Goal: Information Seeking & Learning: Learn about a topic

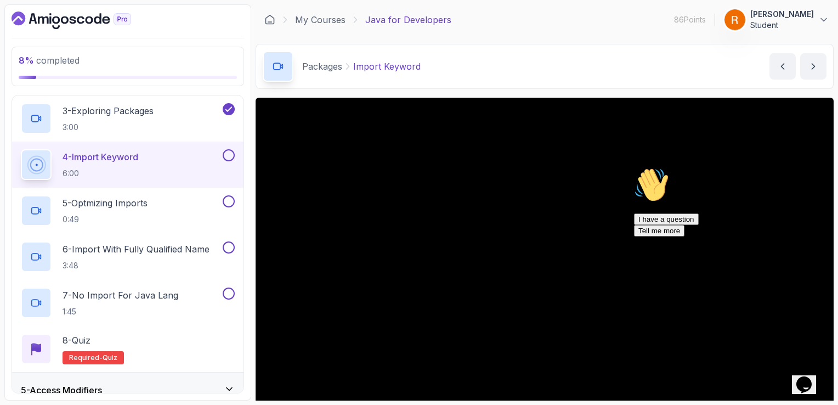
click at [634, 167] on icon "Chat attention grabber" at bounding box center [634, 167] width 0 height 0
drag, startPoint x: 470, startPoint y: 67, endPoint x: 410, endPoint y: 37, distance: 67.2
click at [410, 37] on main "My Courses Java for Developers 86 Points 1 [PERSON_NAME] Student 10 - Packages …" at bounding box center [545, 202] width 578 height 396
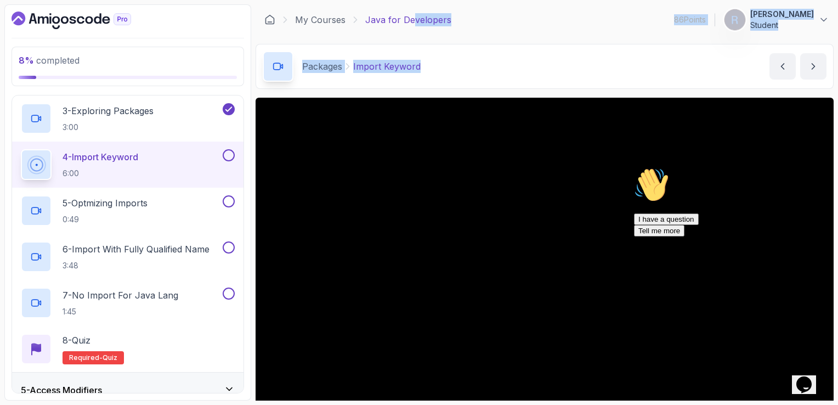
click at [410, 37] on main "My Courses Java for Developers 86 Points 1 [PERSON_NAME] Student 10 - Packages …" at bounding box center [545, 202] width 578 height 396
click at [469, 55] on div "Packages Import Keyword Import Keyword by [PERSON_NAME]" at bounding box center [545, 66] width 578 height 45
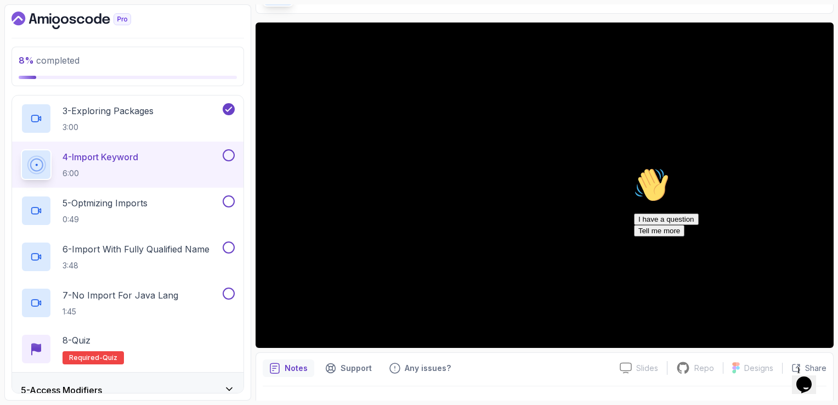
scroll to position [70, 0]
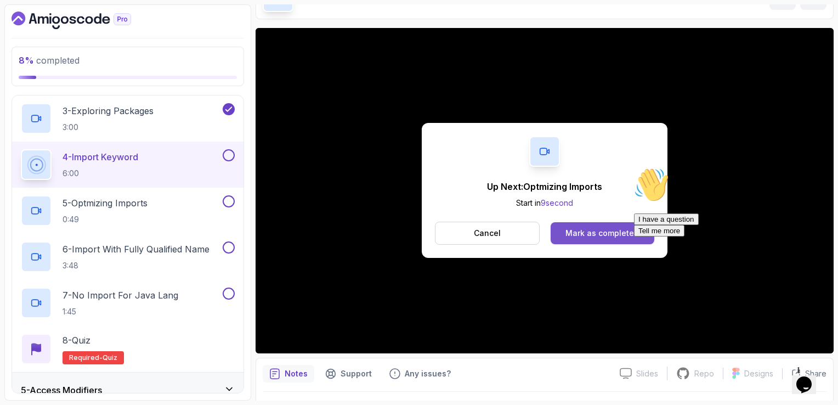
click at [607, 233] on div "Mark as completed" at bounding box center [603, 233] width 74 height 11
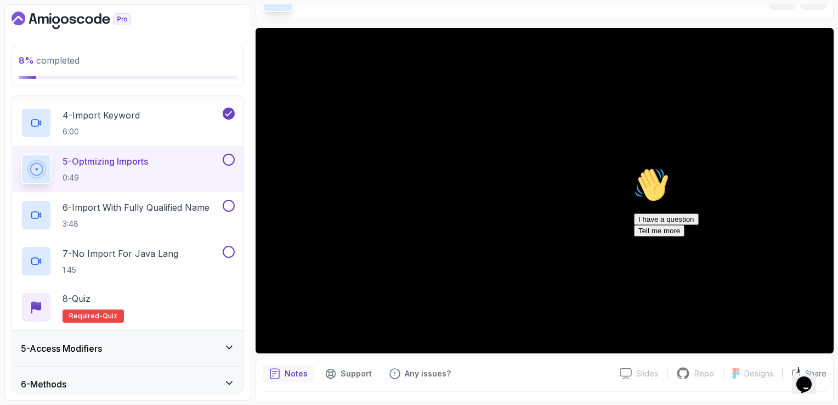
scroll to position [274, 0]
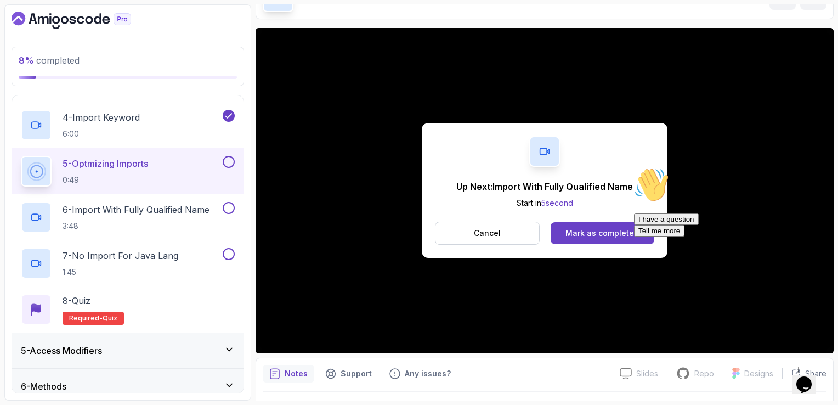
click at [127, 161] on p "5 - Optmizing Imports" at bounding box center [106, 163] width 86 height 13
click at [495, 239] on button "Cancel" at bounding box center [487, 233] width 105 height 23
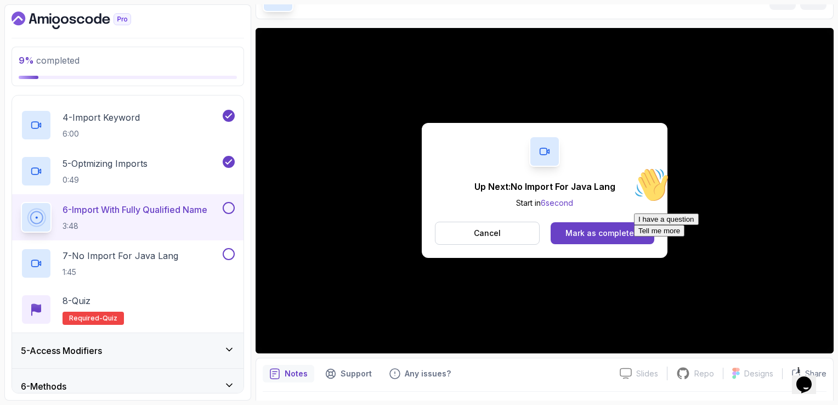
click at [638, 233] on div "Hi! How can we help? I have a question Tell me more" at bounding box center [733, 201] width 198 height 69
click at [582, 232] on div "Mark as completed" at bounding box center [603, 233] width 74 height 11
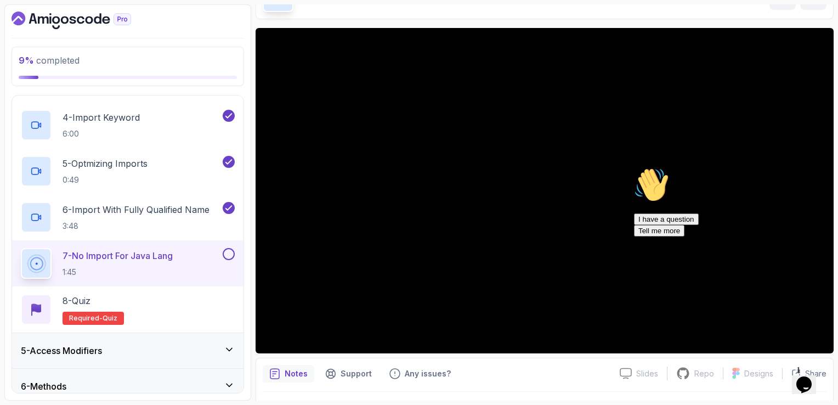
click at [234, 254] on button at bounding box center [229, 254] width 12 height 12
click at [145, 300] on div "8 - Quiz Required- quiz" at bounding box center [128, 309] width 214 height 31
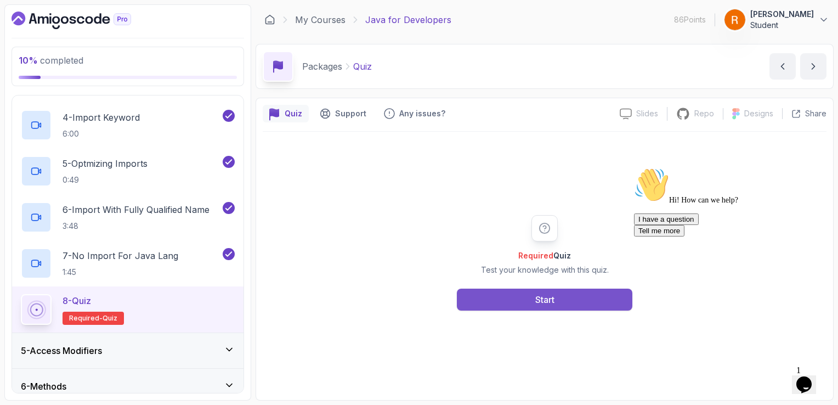
click at [536, 300] on div "Start" at bounding box center [545, 299] width 19 height 13
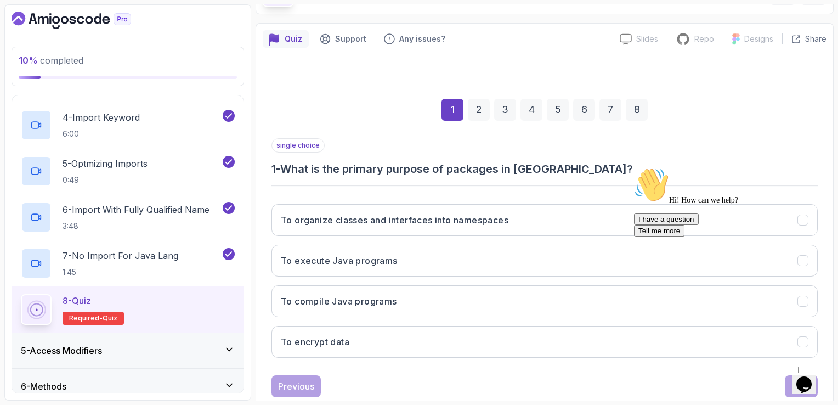
scroll to position [83, 0]
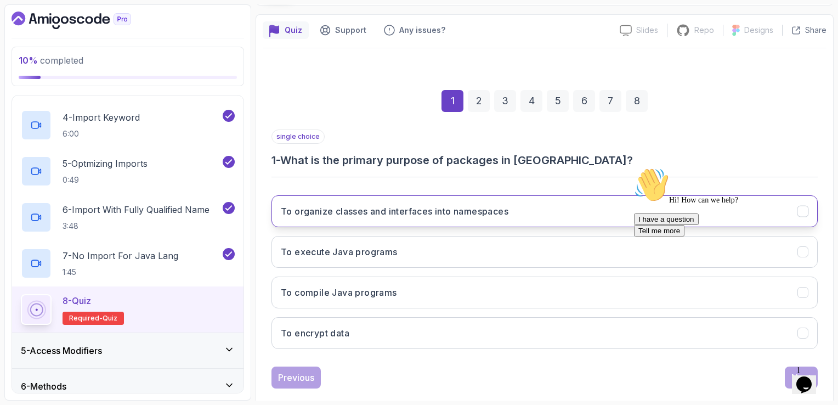
click at [525, 215] on button "To organize classes and interfaces into namespaces" at bounding box center [545, 211] width 547 height 32
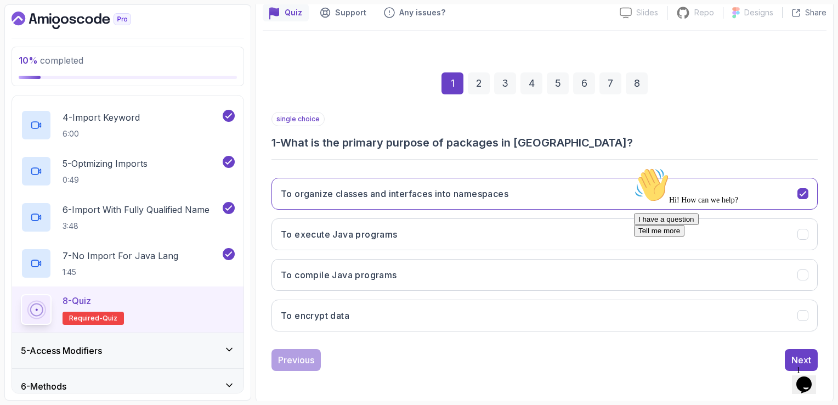
click at [810, 351] on div "Hi! How can we help? I have a question Tell me more" at bounding box center [728, 259] width 189 height 184
click at [634, 167] on icon "Chat attention grabber" at bounding box center [634, 167] width 0 height 0
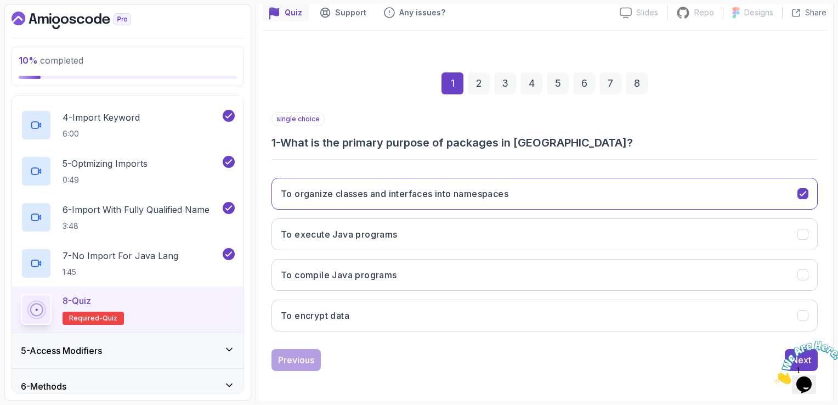
click at [775, 376] on icon "Close" at bounding box center [775, 380] width 0 height 9
click at [801, 357] on div "Next" at bounding box center [802, 359] width 20 height 13
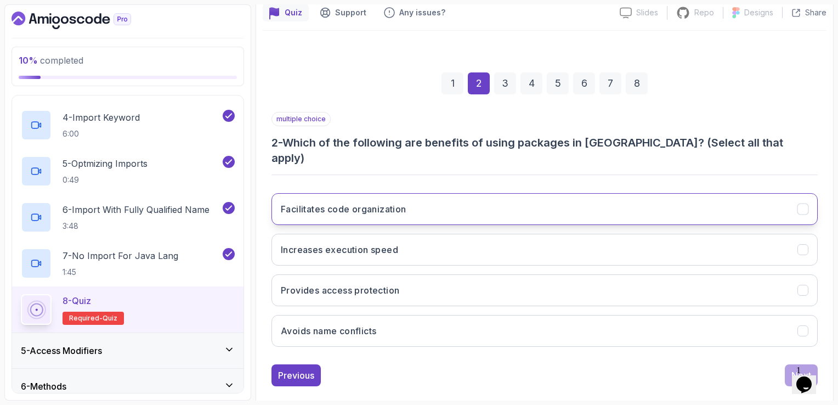
click at [539, 193] on button "Facilitates code organization" at bounding box center [545, 209] width 547 height 32
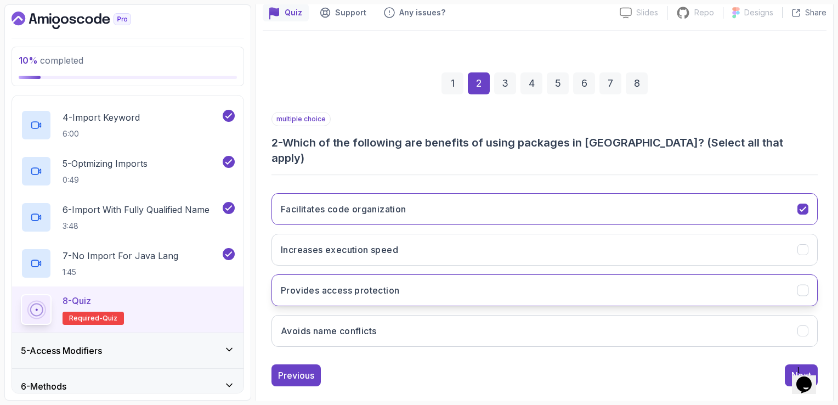
click at [526, 275] on button "Provides access protection" at bounding box center [545, 290] width 547 height 32
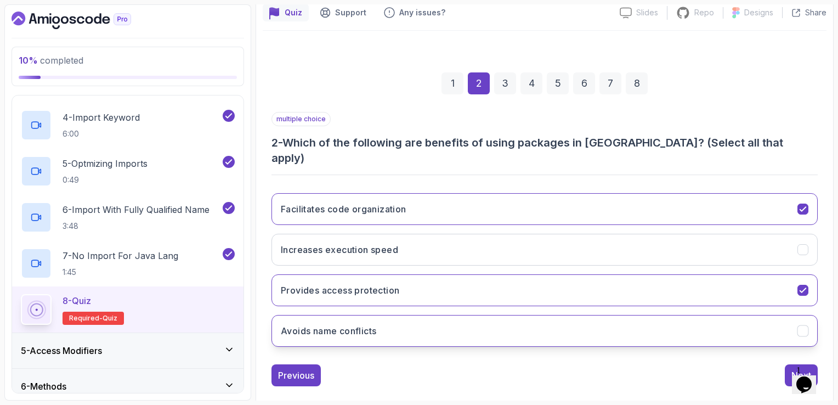
click at [523, 315] on button "Avoids name conflicts" at bounding box center [545, 331] width 547 height 32
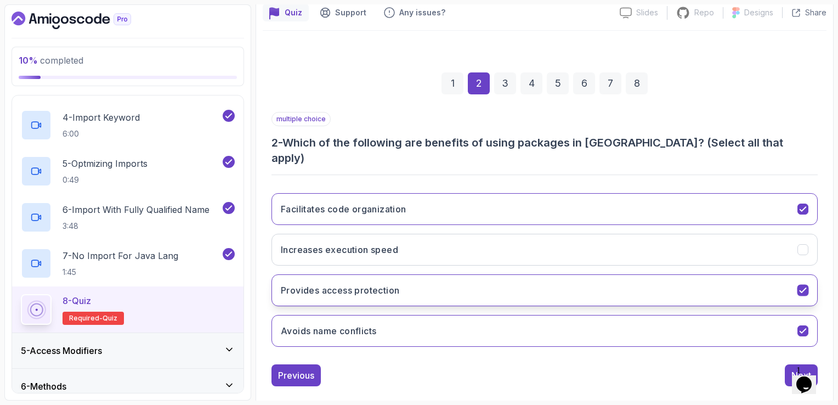
click at [735, 274] on button "Provides access protection" at bounding box center [545, 290] width 547 height 32
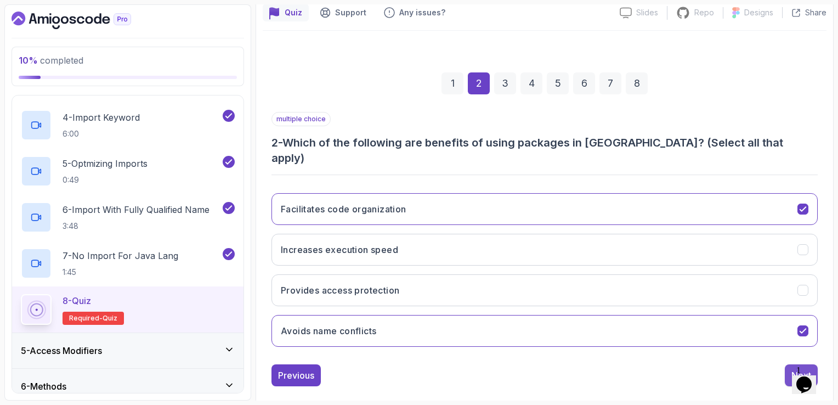
click at [786, 364] on button "Next" at bounding box center [801, 375] width 33 height 22
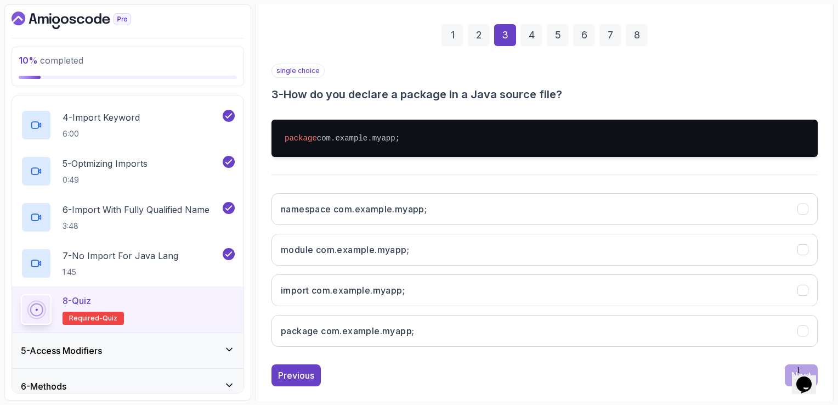
scroll to position [151, 0]
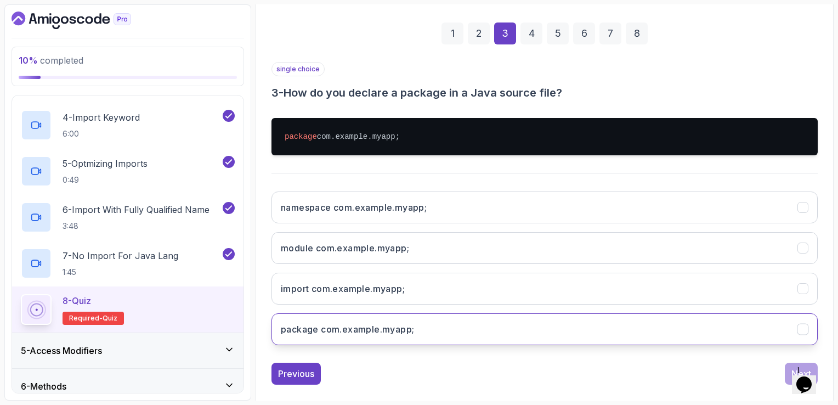
click at [628, 313] on button "package com.example.myapp;" at bounding box center [545, 329] width 547 height 32
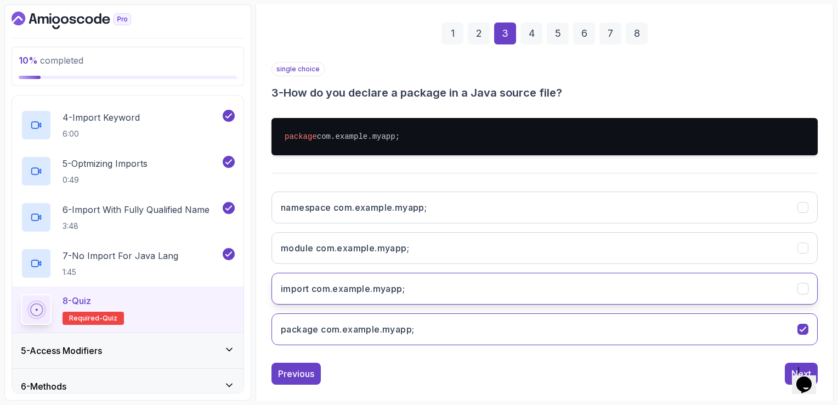
click at [639, 278] on button "import com.example.myapp;" at bounding box center [545, 289] width 547 height 32
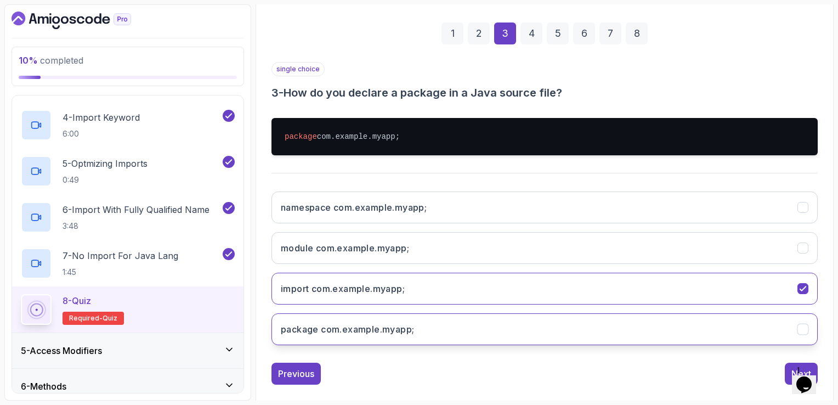
click at [629, 324] on button "package com.example.myapp;" at bounding box center [545, 329] width 547 height 32
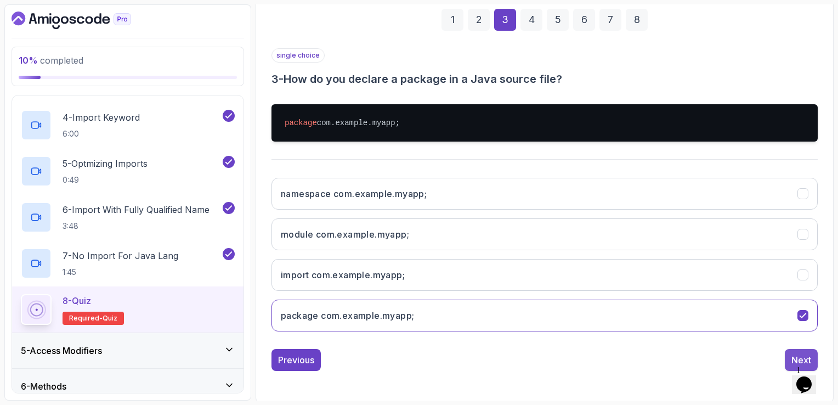
click at [795, 350] on button "Next" at bounding box center [801, 360] width 33 height 22
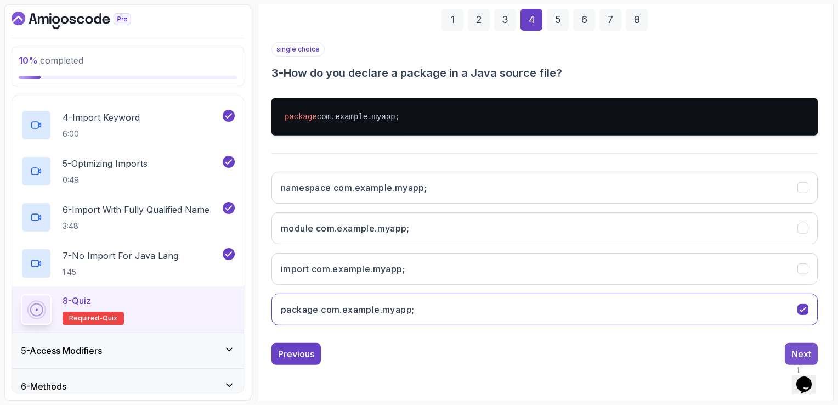
scroll to position [101, 0]
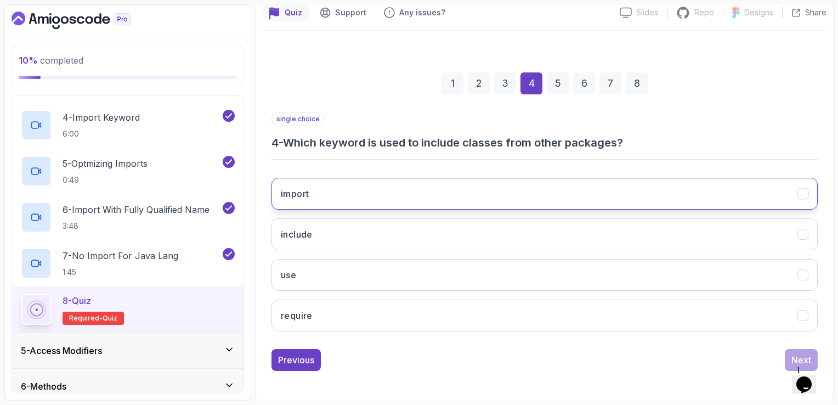
click at [511, 184] on button "import" at bounding box center [545, 194] width 547 height 32
click at [790, 355] on button "Next" at bounding box center [801, 360] width 33 height 22
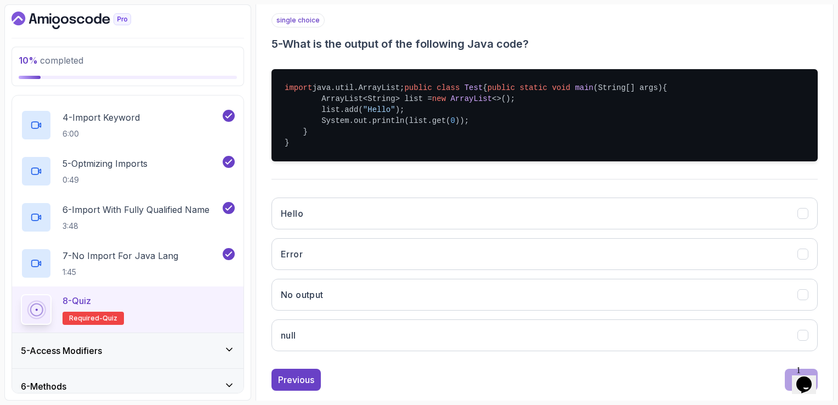
scroll to position [200, 0]
click at [367, 229] on button "Hello" at bounding box center [545, 214] width 547 height 32
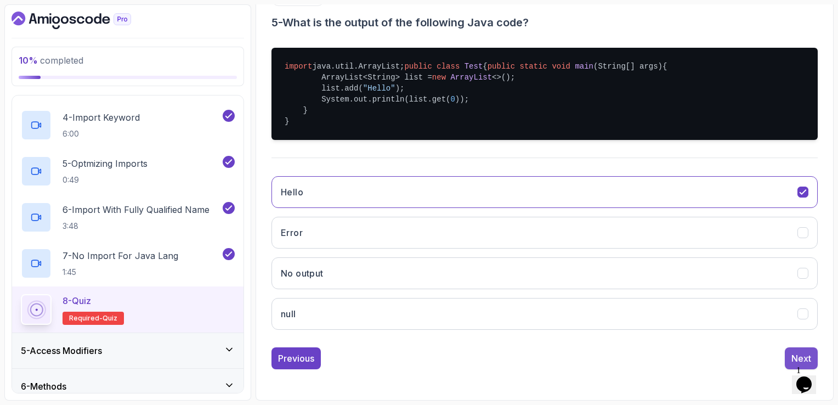
click at [809, 352] on div "Next" at bounding box center [802, 358] width 20 height 13
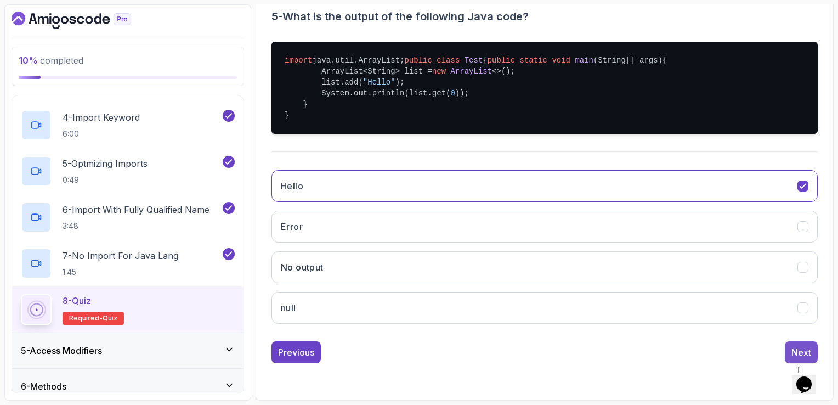
scroll to position [101, 0]
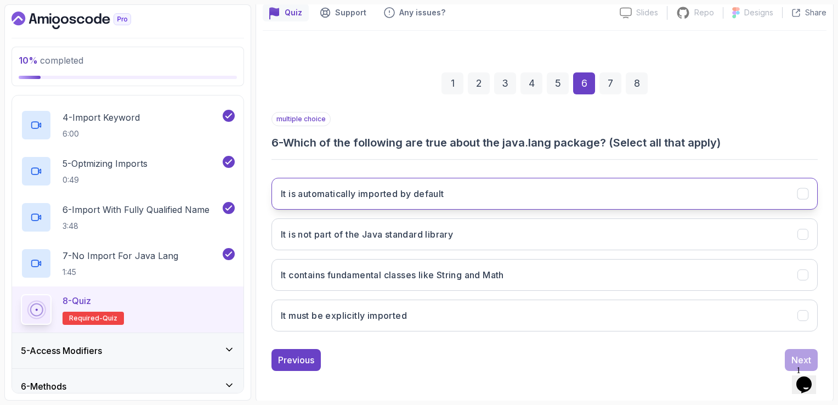
click at [610, 188] on button "It is automatically imported by default" at bounding box center [545, 194] width 547 height 32
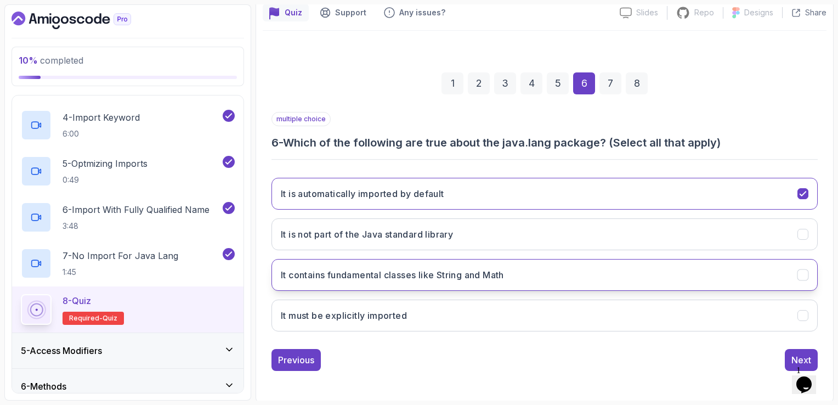
click at [611, 280] on button "It contains fundamental classes like String and Math" at bounding box center [545, 275] width 547 height 32
click at [799, 347] on div "multiple choice 6 - Which of the following are true about the java.lang package…" at bounding box center [545, 241] width 547 height 259
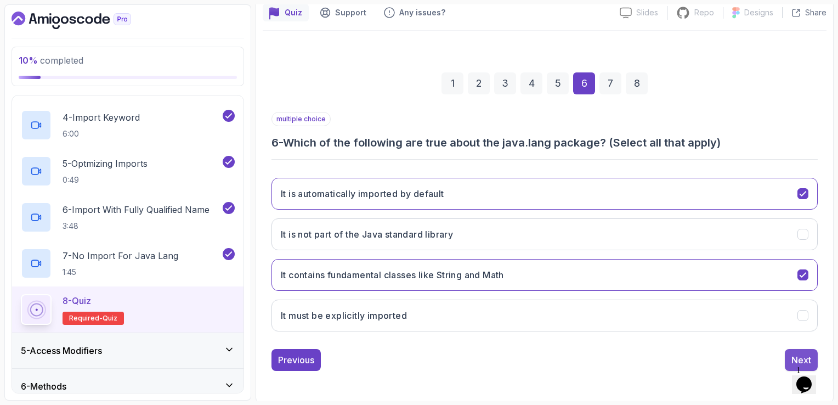
click at [799, 353] on div "Next" at bounding box center [802, 359] width 20 height 13
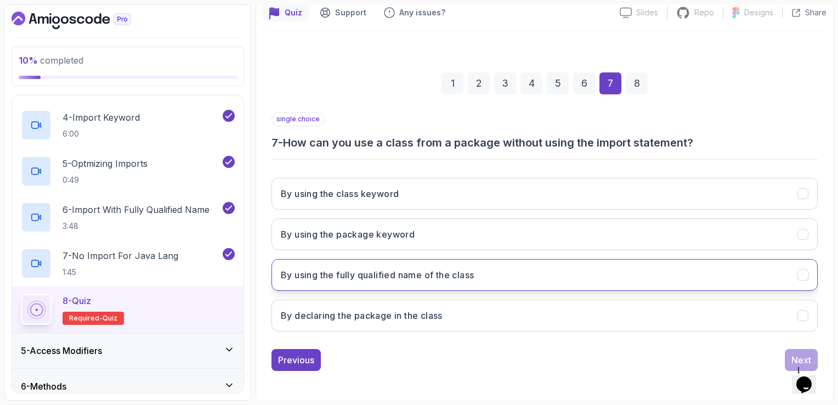
click at [604, 278] on button "By using the fully qualified name of the class" at bounding box center [545, 275] width 547 height 32
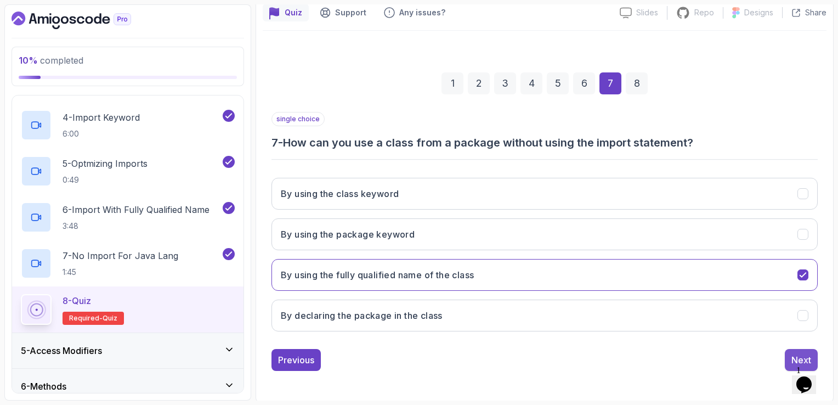
click at [797, 359] on div "Next" at bounding box center [802, 359] width 20 height 13
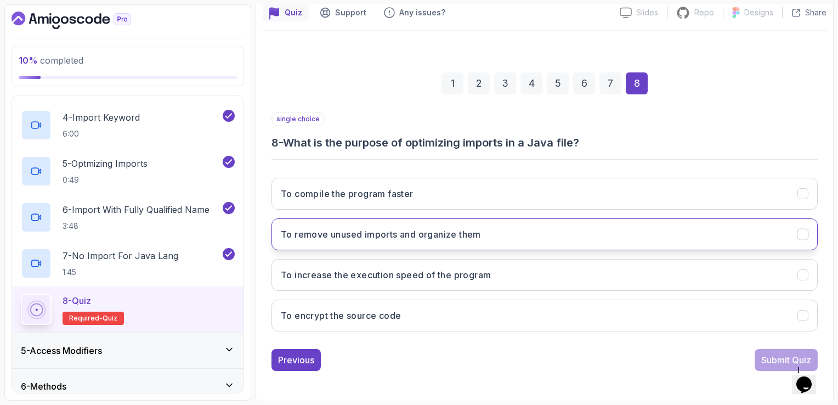
click at [453, 219] on button "To remove unused imports and organize them" at bounding box center [545, 234] width 547 height 32
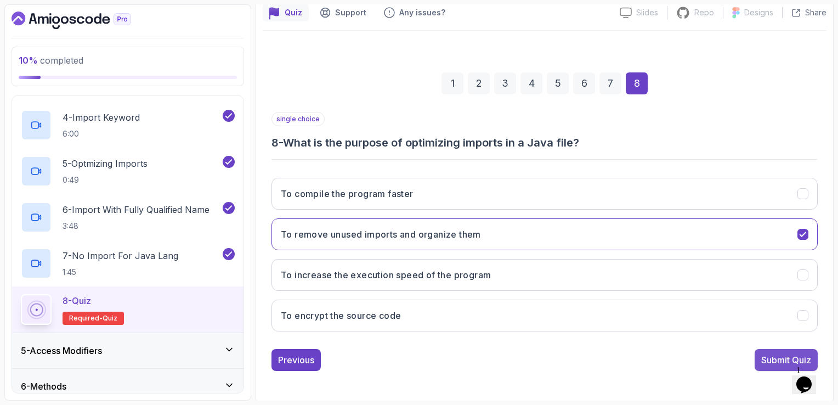
click at [762, 355] on div "Submit Quiz" at bounding box center [787, 359] width 50 height 13
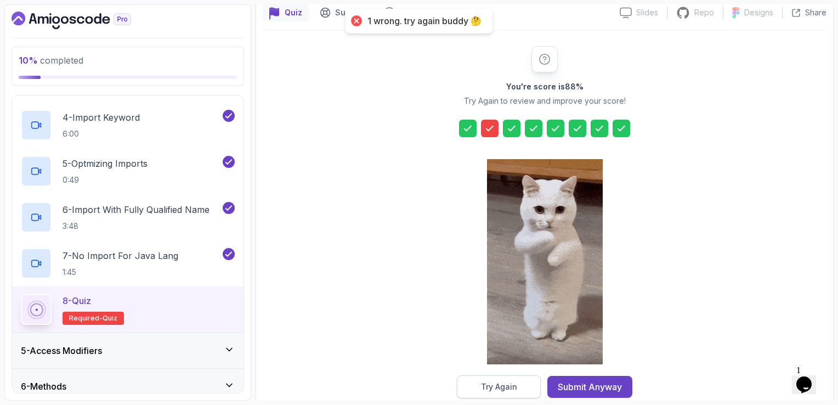
click at [522, 390] on button "Try Again" at bounding box center [499, 386] width 84 height 23
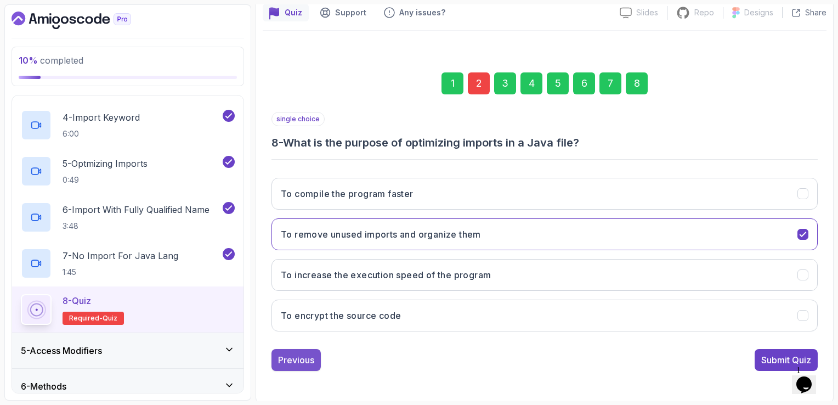
click at [297, 350] on button "Previous" at bounding box center [296, 360] width 49 height 22
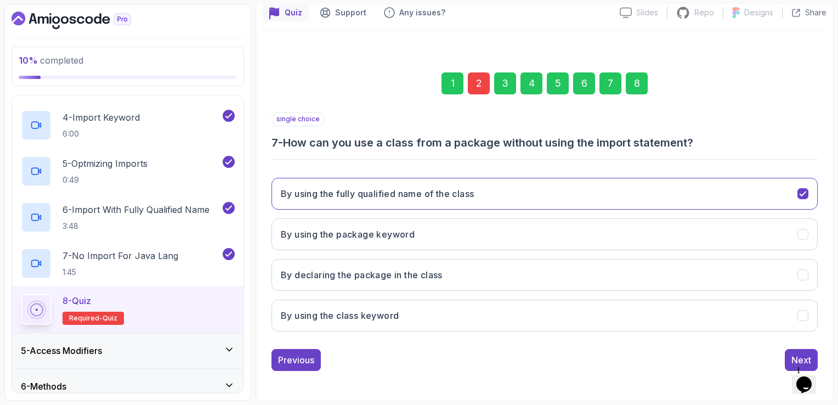
click at [297, 350] on button "Previous" at bounding box center [296, 360] width 49 height 22
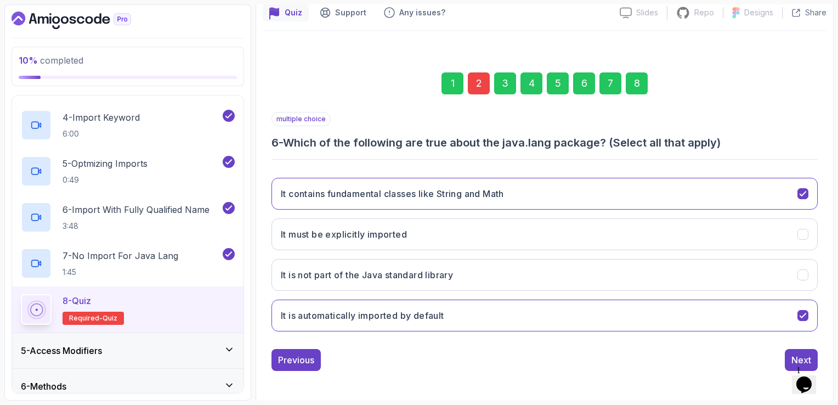
click at [297, 350] on button "Previous" at bounding box center [296, 360] width 49 height 22
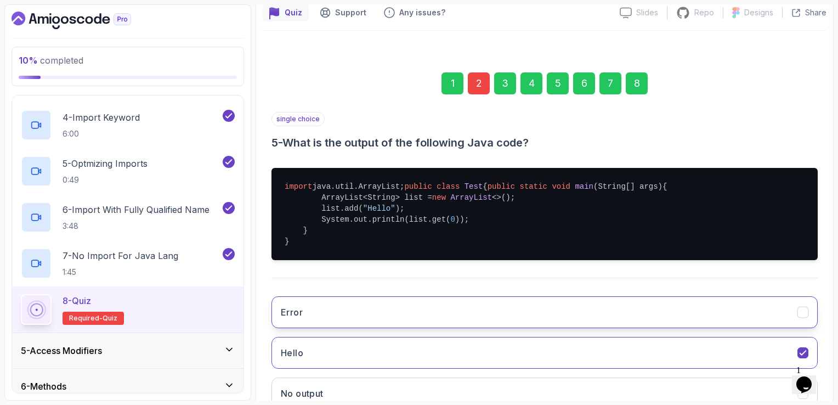
scroll to position [241, 0]
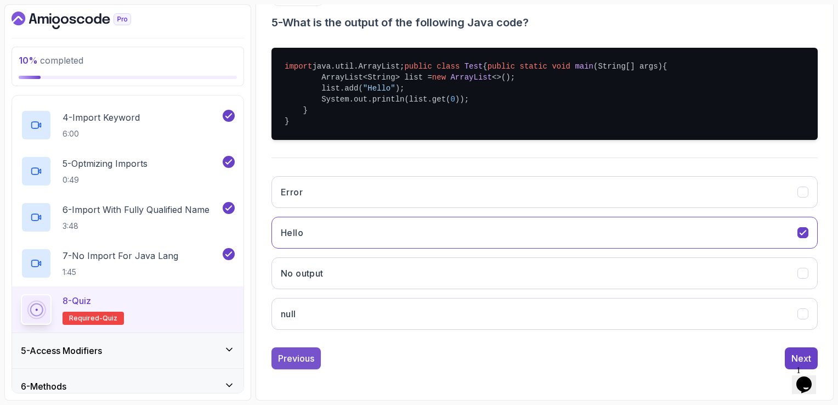
click at [301, 348] on button "Previous" at bounding box center [296, 358] width 49 height 22
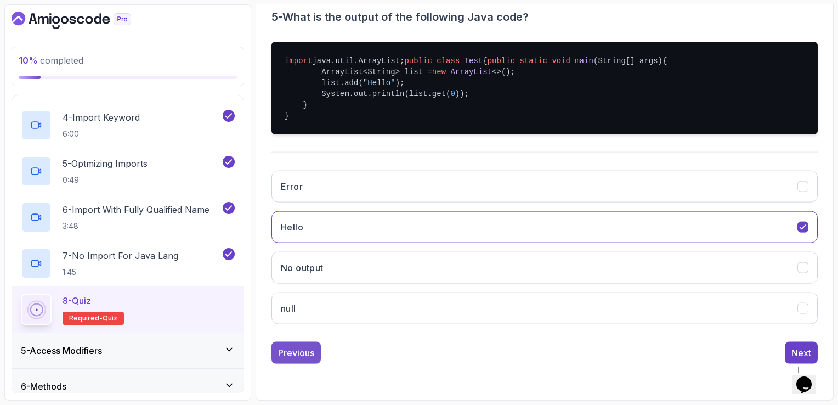
scroll to position [101, 0]
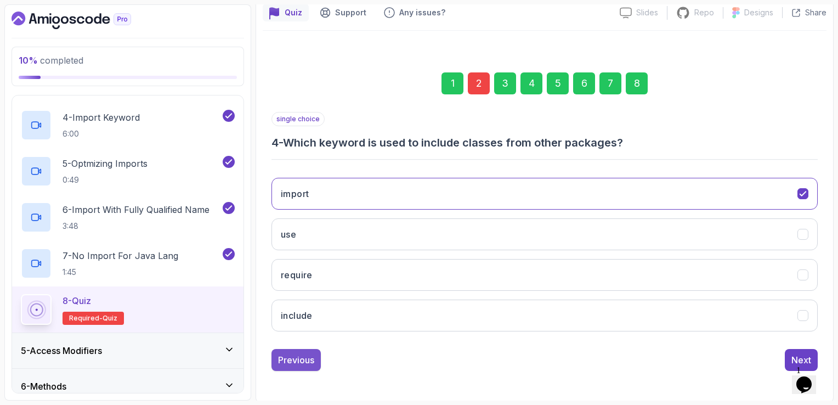
click at [299, 361] on div "Previous" at bounding box center [296, 359] width 36 height 13
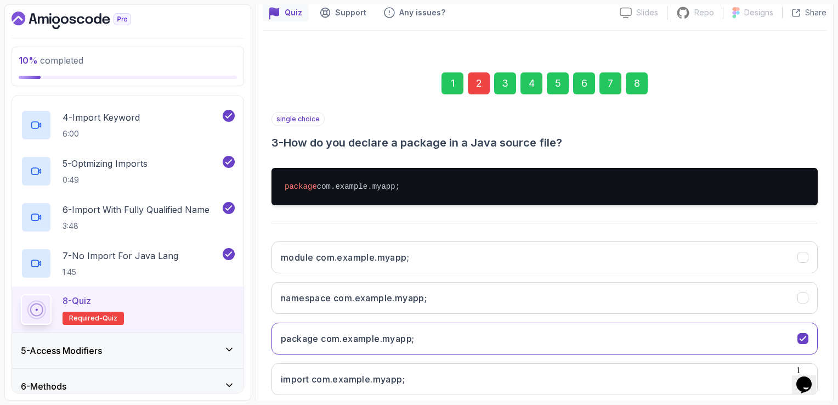
scroll to position [165, 0]
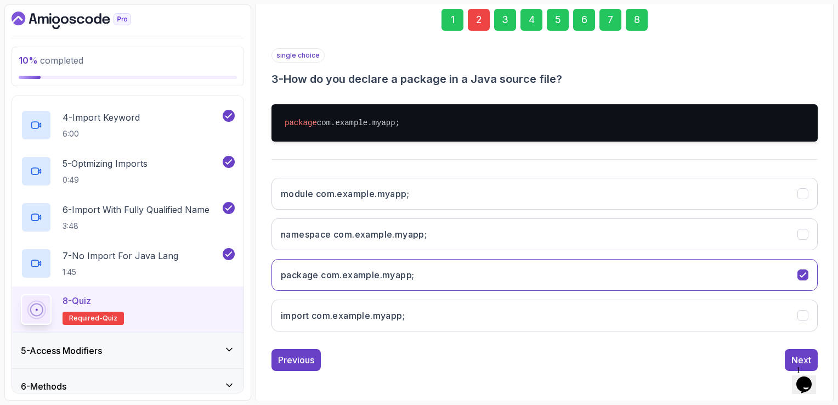
click at [299, 361] on div "Previous" at bounding box center [296, 359] width 36 height 13
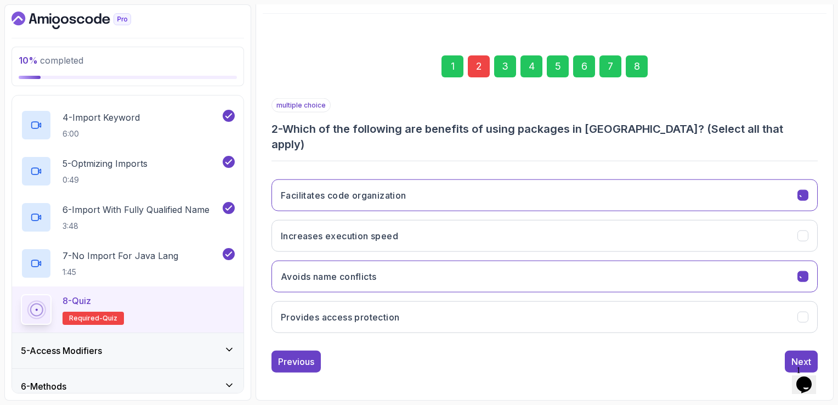
scroll to position [101, 0]
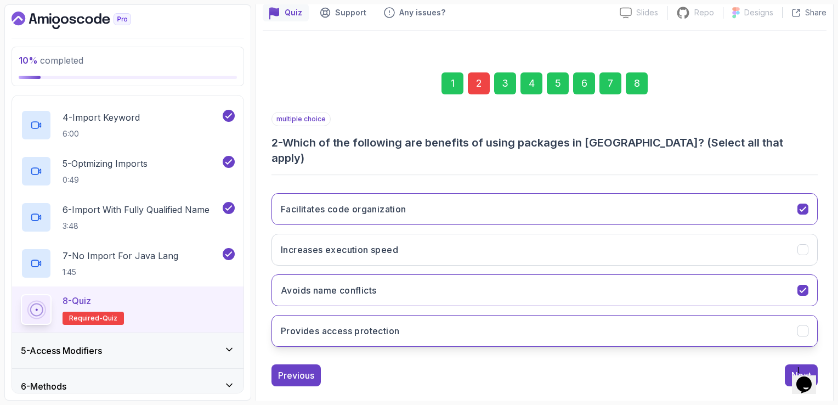
click at [459, 315] on button "Provides access protection" at bounding box center [545, 331] width 547 height 32
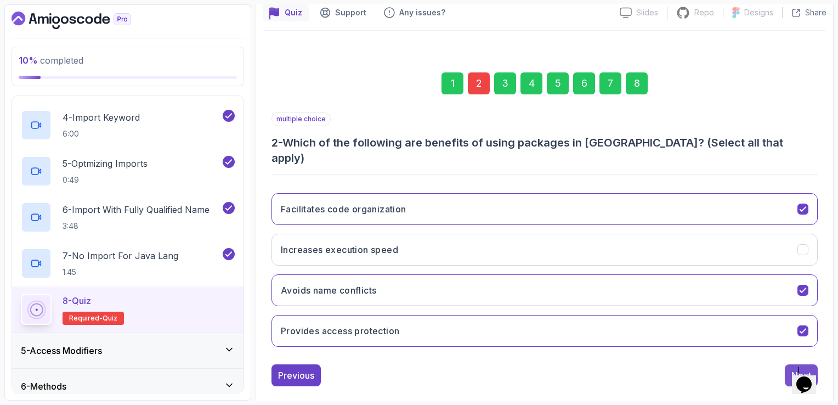
click at [798, 364] on button "Next" at bounding box center [801, 375] width 33 height 22
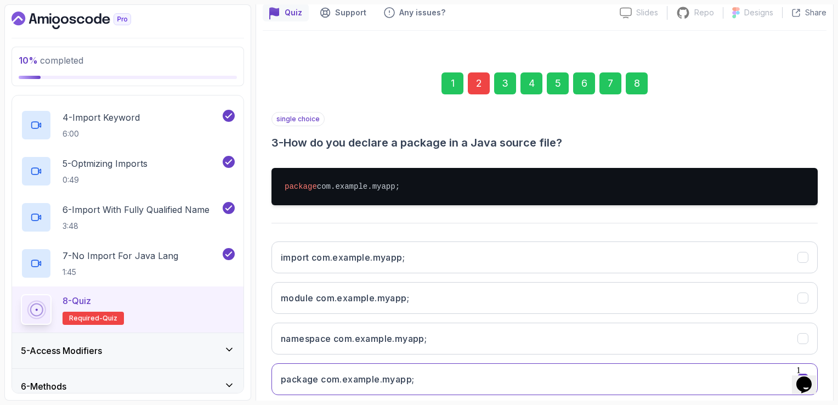
drag, startPoint x: 798, startPoint y: 349, endPoint x: 745, endPoint y: 401, distance: 73.7
click at [745, 401] on section "10 % completed 1 - Intro 2 - Loops 3 - If Statements 4 - Packages 1 - Packages …" at bounding box center [419, 202] width 838 height 405
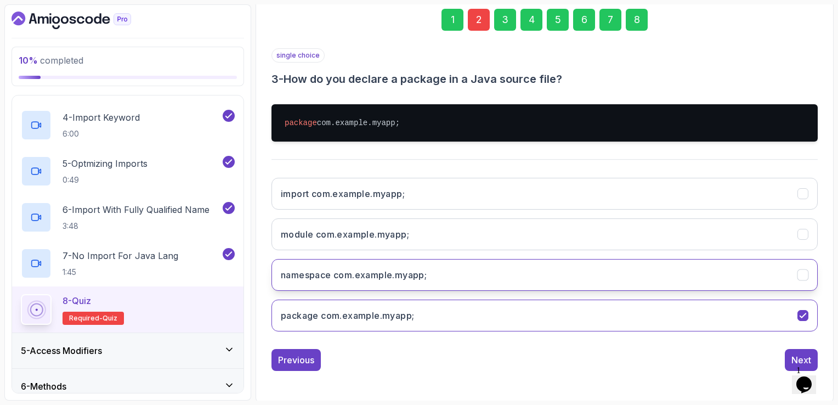
scroll to position [164, 0]
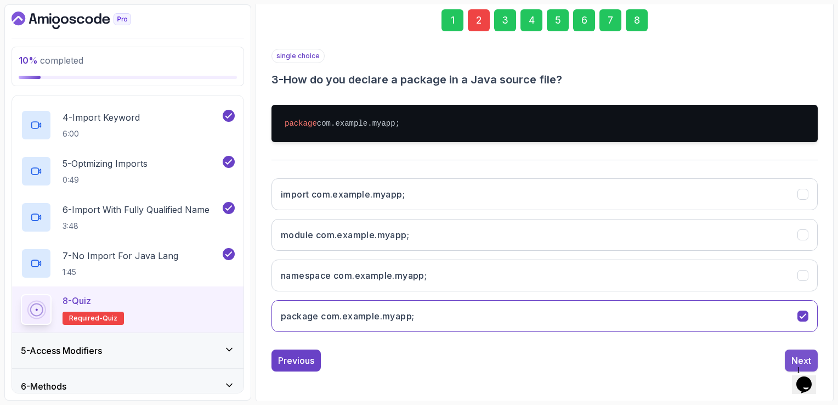
click at [810, 354] on div "Next" at bounding box center [802, 360] width 20 height 13
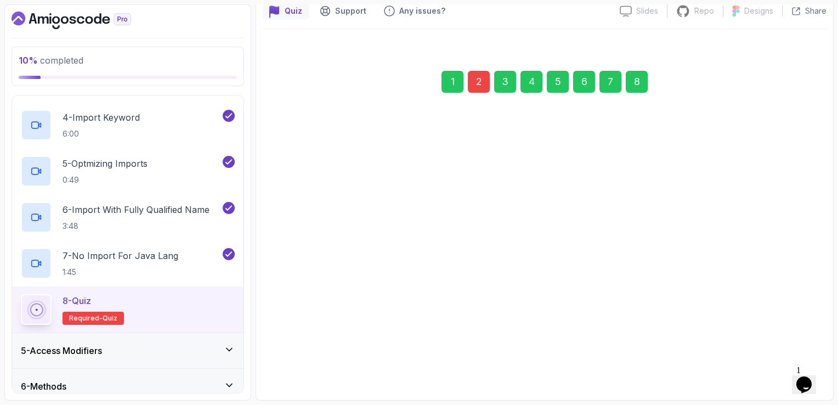
scroll to position [101, 0]
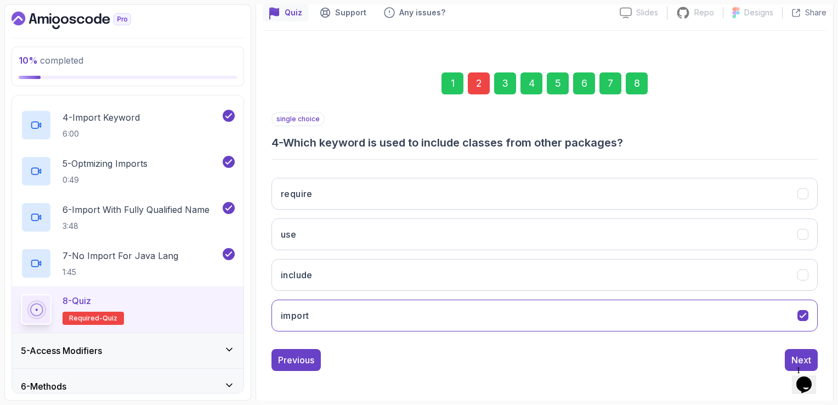
click at [810, 353] on div "Next" at bounding box center [802, 359] width 20 height 13
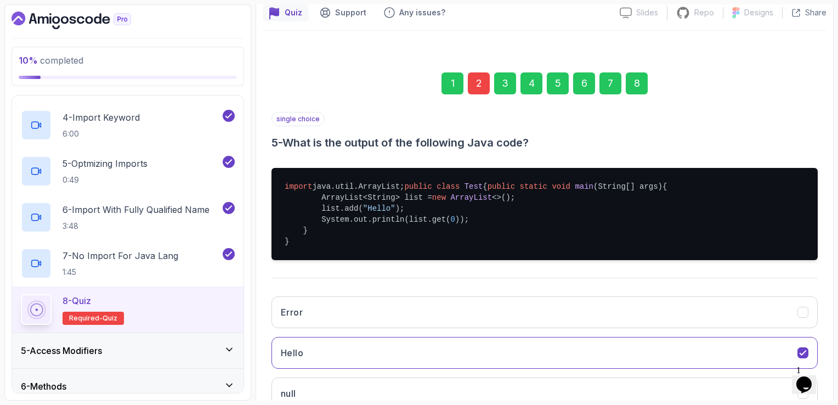
scroll to position [241, 0]
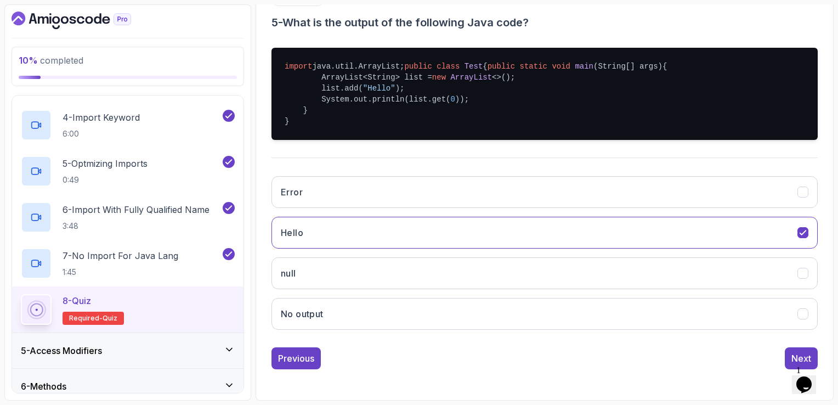
click at [810, 352] on div "Next" at bounding box center [802, 358] width 20 height 13
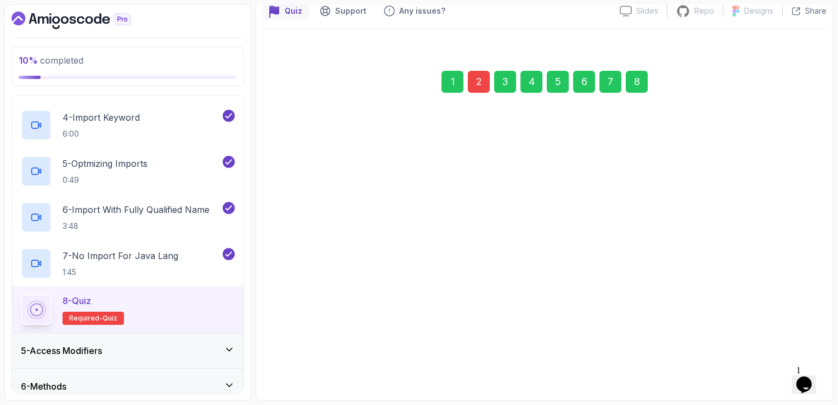
scroll to position [101, 0]
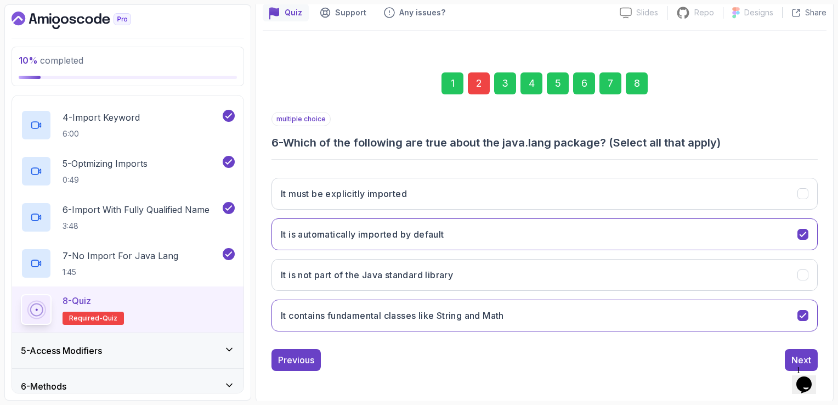
click at [810, 353] on div "Next" at bounding box center [802, 359] width 20 height 13
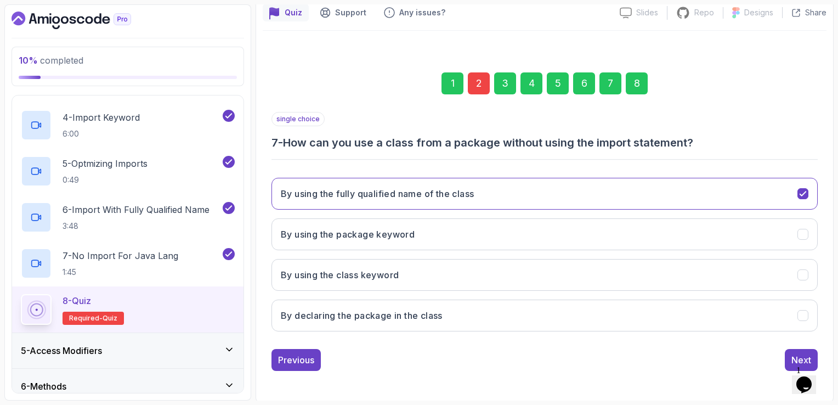
click at [810, 353] on div "Next" at bounding box center [802, 359] width 20 height 13
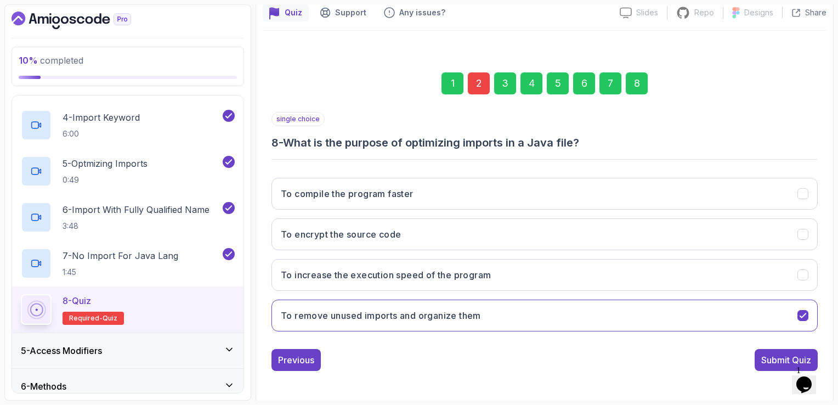
click at [810, 353] on div "Submit Quiz" at bounding box center [787, 359] width 50 height 13
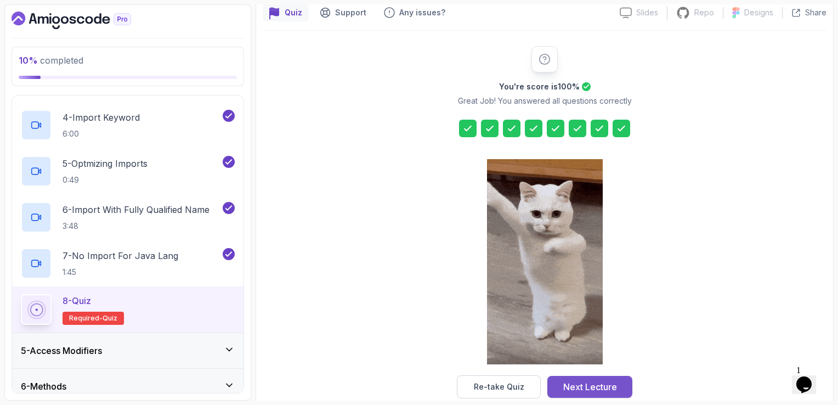
click at [587, 380] on div "Next Lecture" at bounding box center [591, 386] width 54 height 13
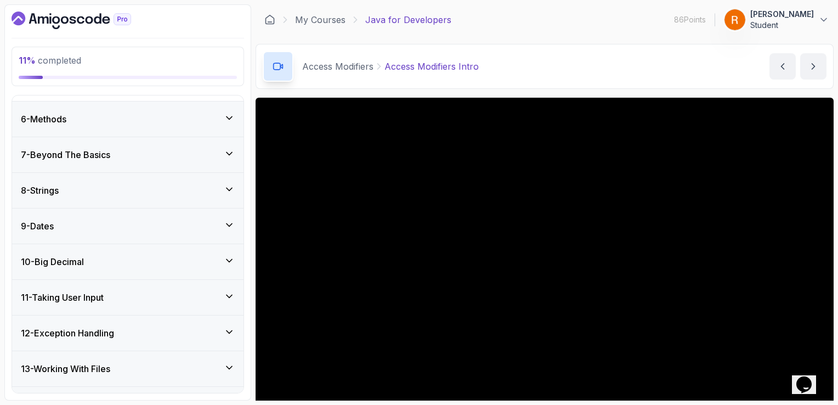
scroll to position [746, 0]
